Goal: Information Seeking & Learning: Learn about a topic

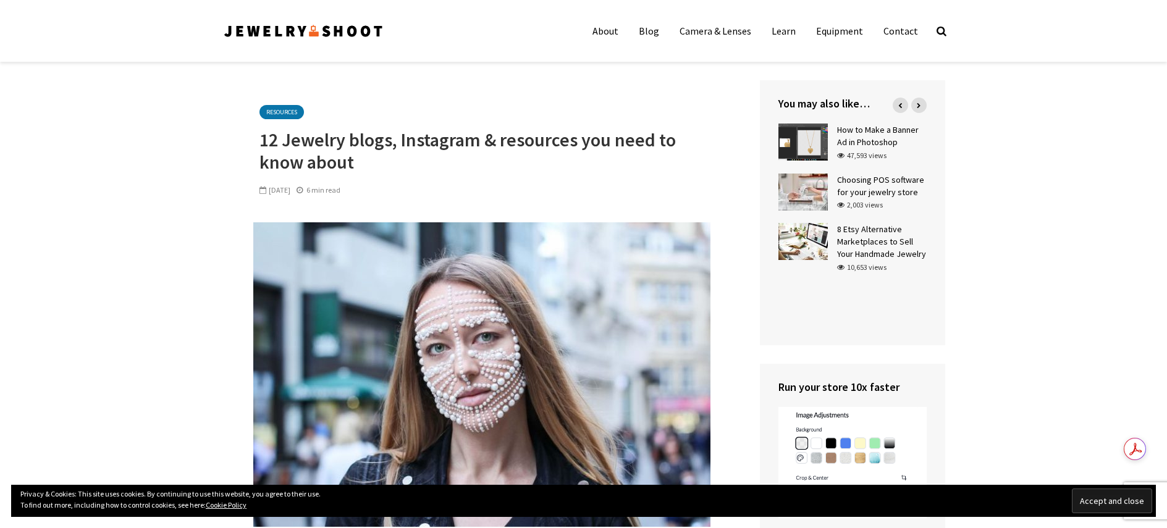
click at [1106, 502] on input "Accept and close" at bounding box center [1112, 501] width 80 height 25
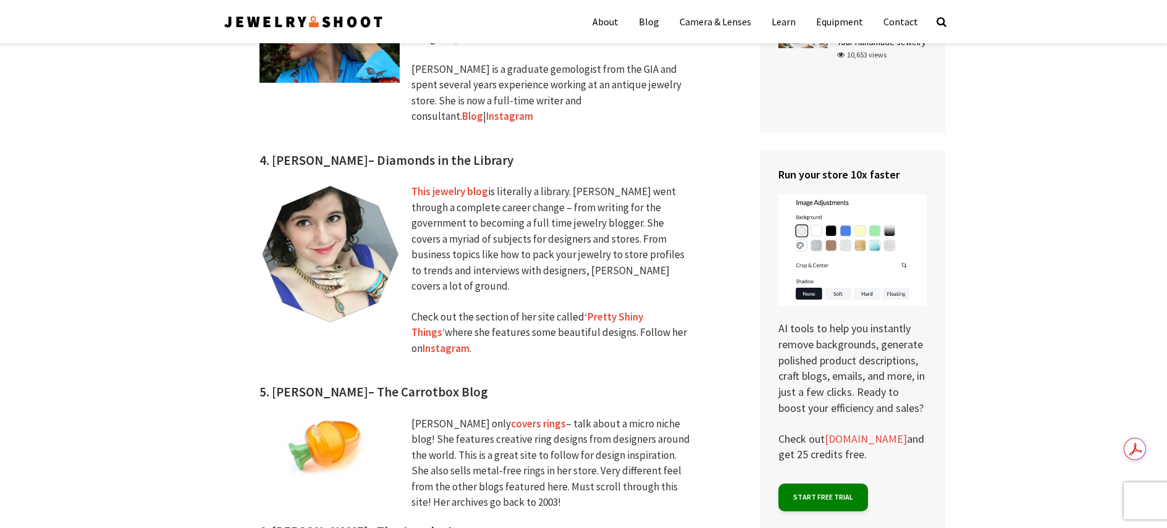
scroll to position [1413, 0]
click at [391, 114] on h3 "4. [PERSON_NAME] – Diamonds in the Library" at bounding box center [482, 85] width 445 height 170
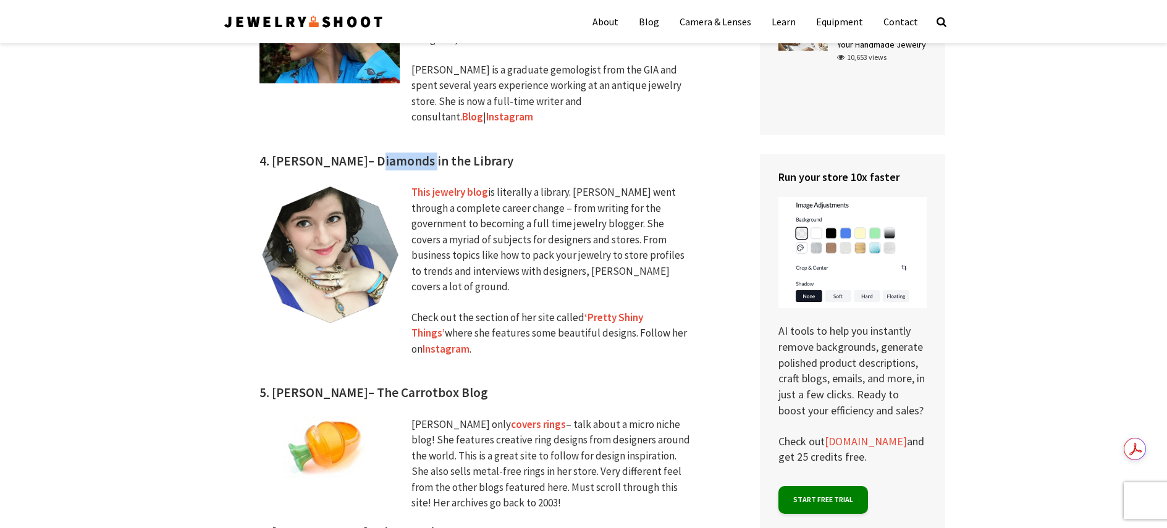
click at [391, 114] on h3 "4. [PERSON_NAME] – Diamonds in the Library" at bounding box center [482, 85] width 445 height 170
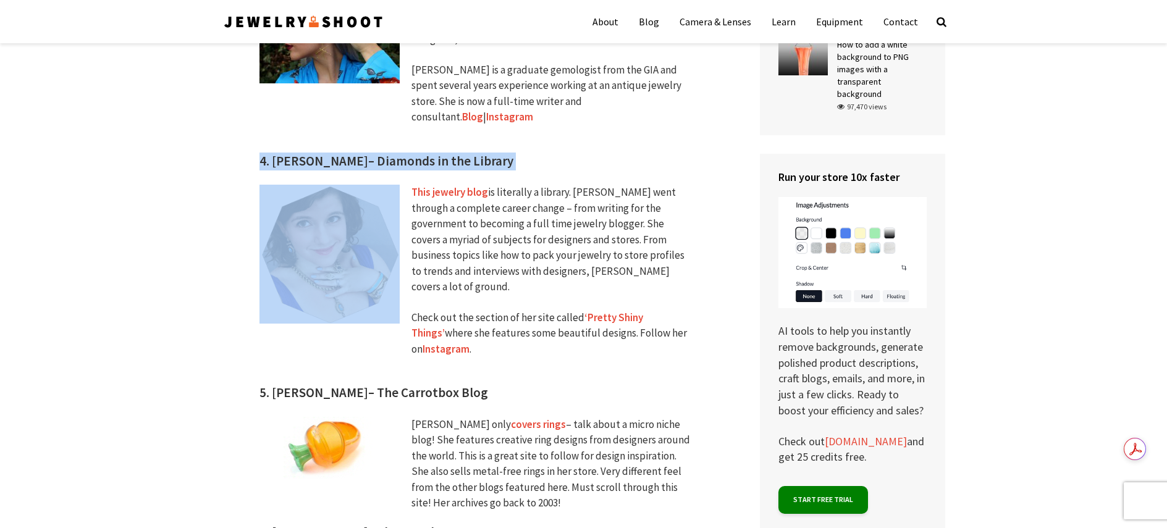
click at [391, 114] on h3 "4. [PERSON_NAME] – Diamonds in the Library" at bounding box center [482, 85] width 445 height 170
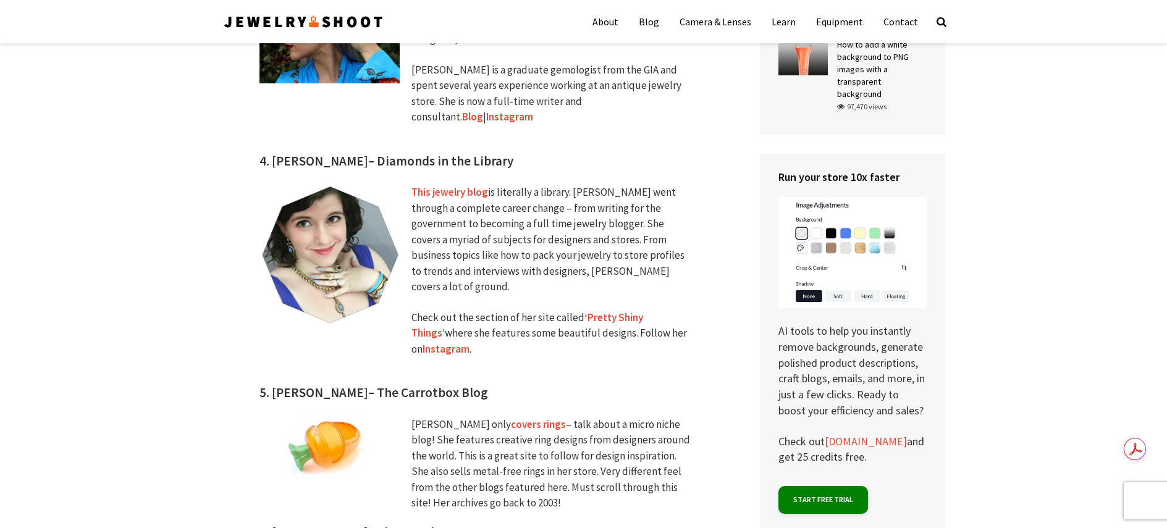
drag, startPoint x: 481, startPoint y: 112, endPoint x: 273, endPoint y: 114, distance: 207.6
click at [273, 114] on h3 "4. [PERSON_NAME] – Diamonds in the Library" at bounding box center [482, 85] width 445 height 170
copy h3 "[PERSON_NAME] – Diamonds in the Library"
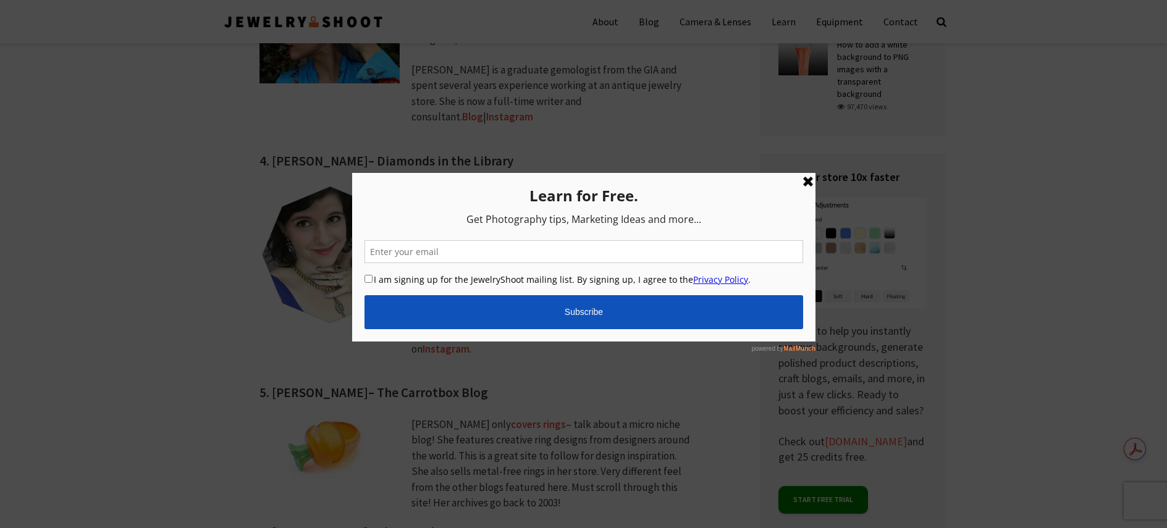
click at [809, 180] on link at bounding box center [807, 181] width 15 height 15
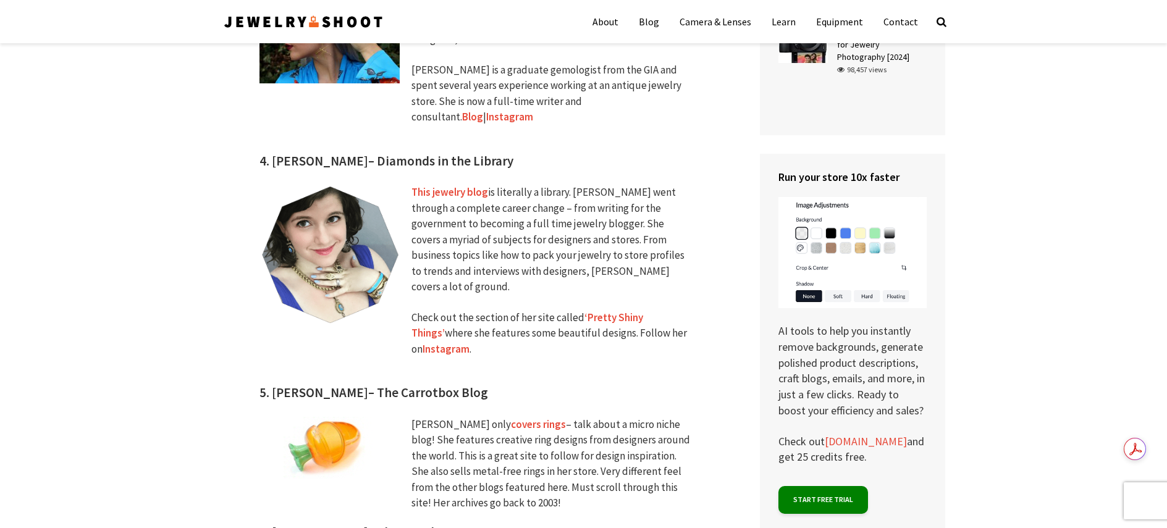
copy h3 "[PERSON_NAME] – Diamonds in the Library"
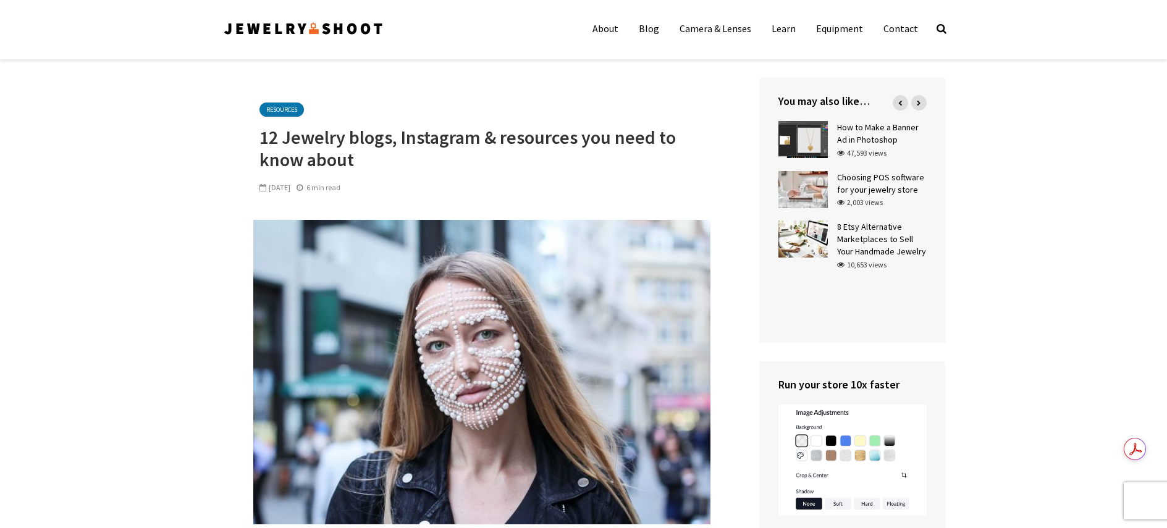
scroll to position [0, 0]
